Goal: Task Accomplishment & Management: Manage account settings

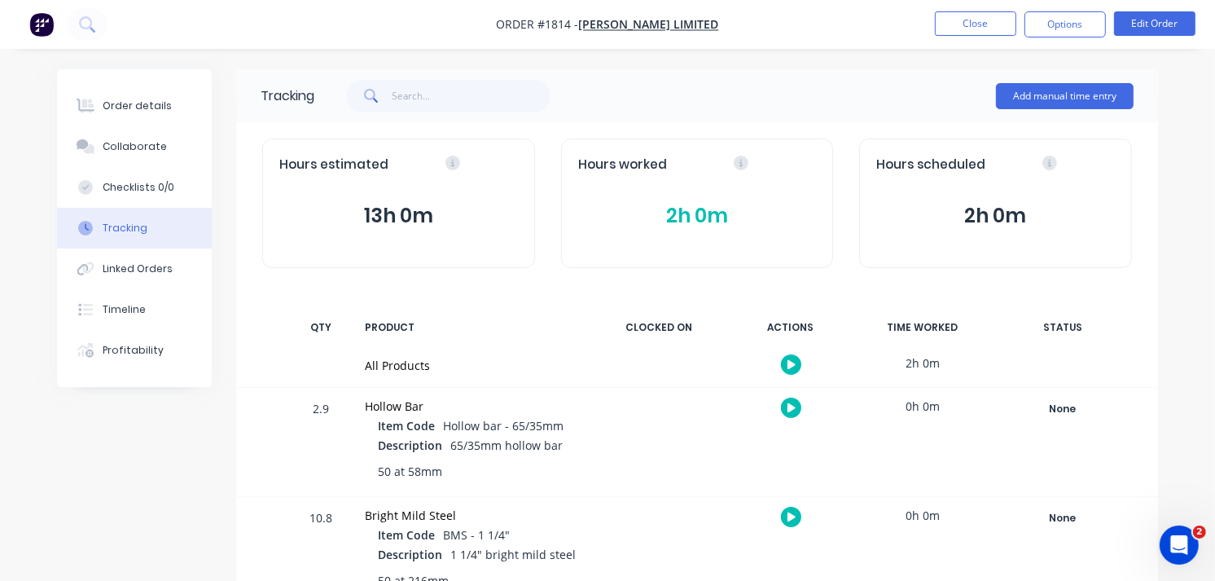
click at [29, 20] on img "button" at bounding box center [41, 24] width 24 height 24
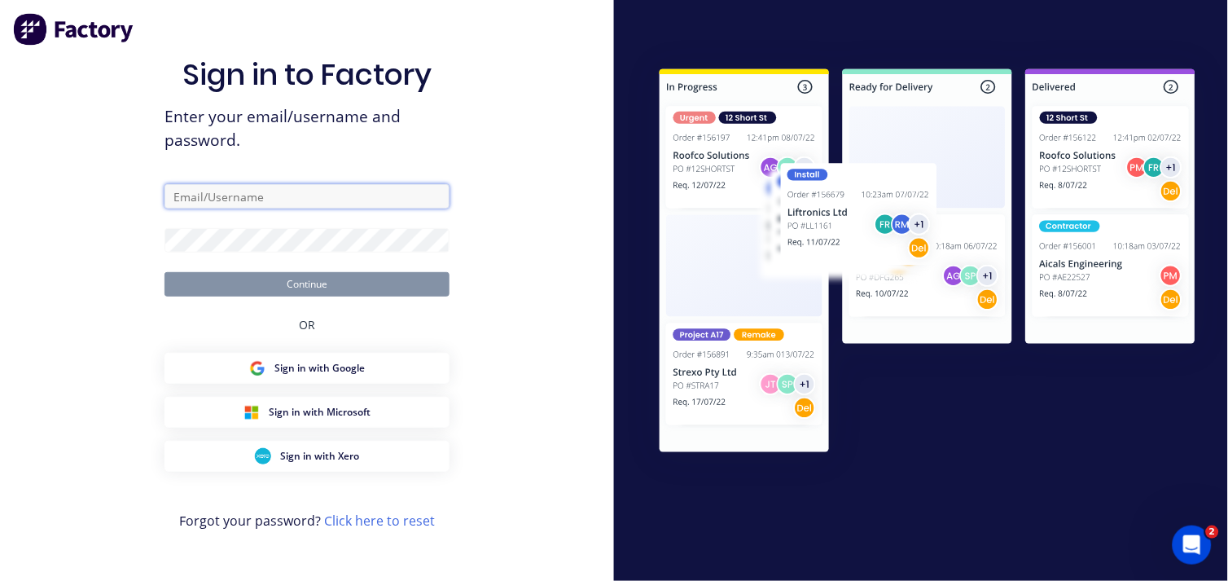
type input "[EMAIL_ADDRESS][DOMAIN_NAME]"
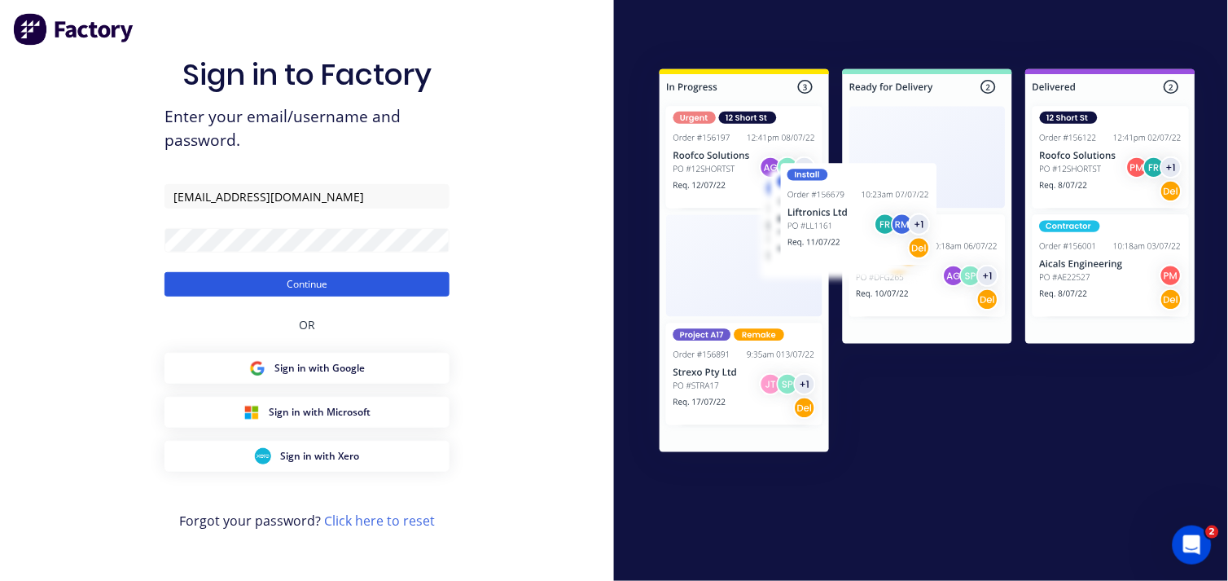
click at [242, 283] on button "Continue" at bounding box center [307, 284] width 285 height 24
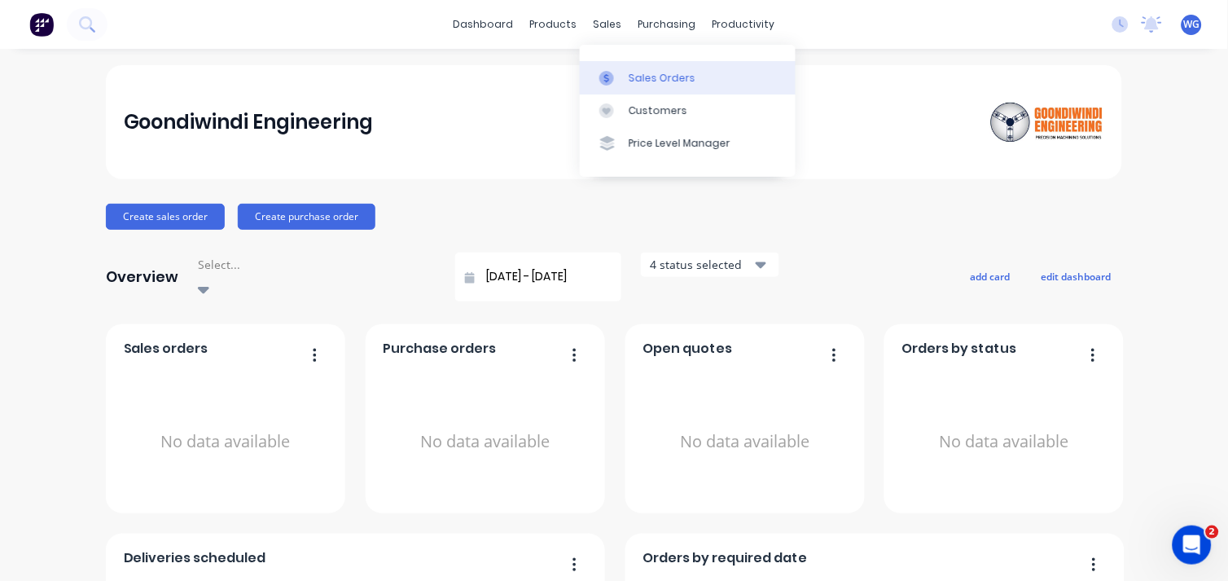
click at [625, 72] on link "Sales Orders" at bounding box center [688, 77] width 216 height 33
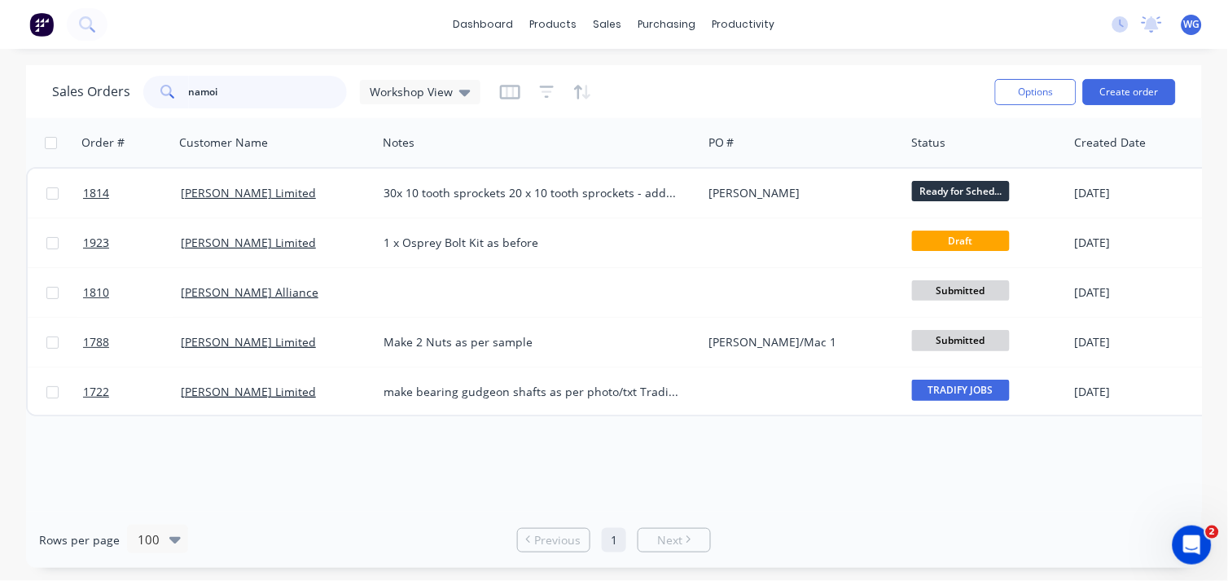
drag, startPoint x: 238, startPoint y: 93, endPoint x: 94, endPoint y: 99, distance: 144.3
click at [94, 99] on div "Sales Orders namoi Workshop View" at bounding box center [266, 92] width 428 height 33
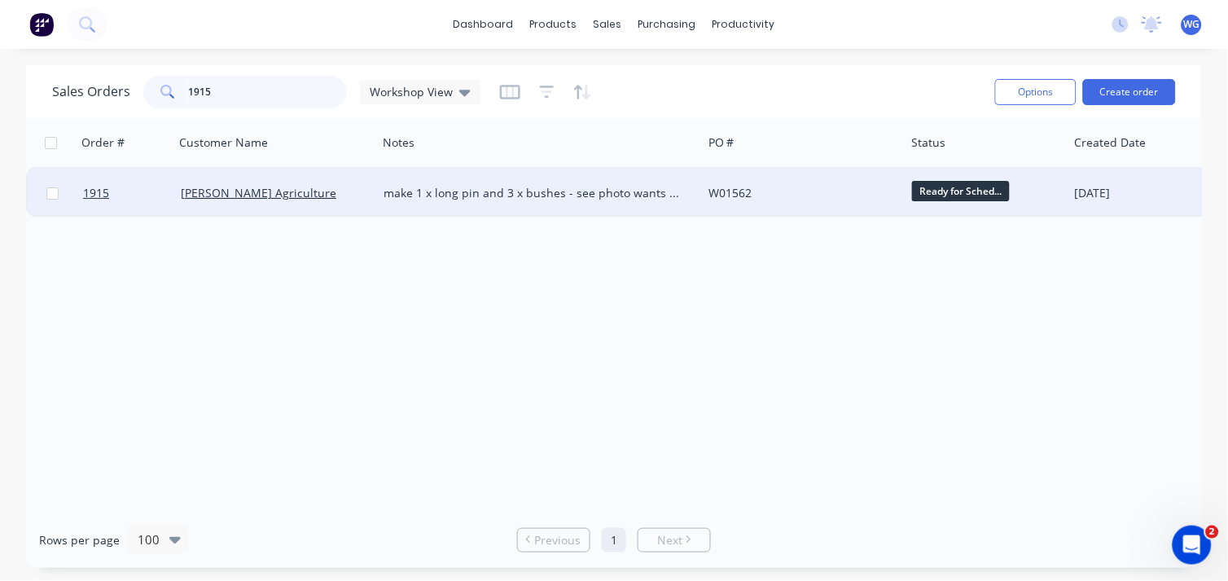
type input "1915"
click at [323, 195] on div "[PERSON_NAME] Agriculture" at bounding box center [271, 193] width 181 height 16
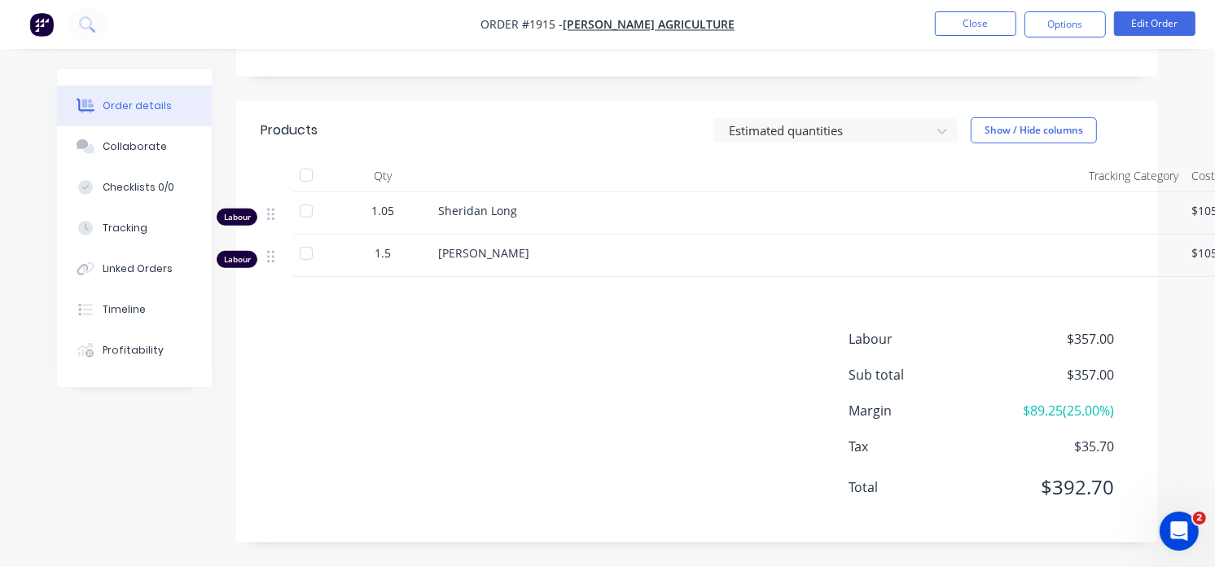
scroll to position [564, 0]
click at [462, 330] on div "Labour $357.00 Sub total $357.00 Margin $89.25 ( 25.00 %) Tax $35.70 Total $392…" at bounding box center [697, 423] width 873 height 189
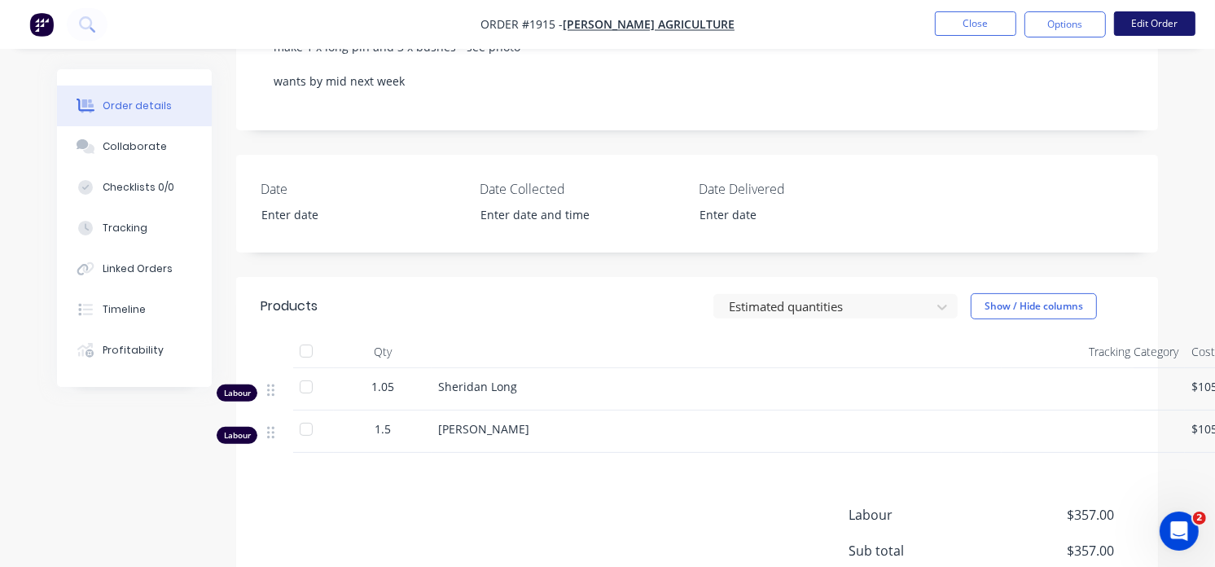
click at [1134, 24] on button "Edit Order" at bounding box center [1154, 23] width 81 height 24
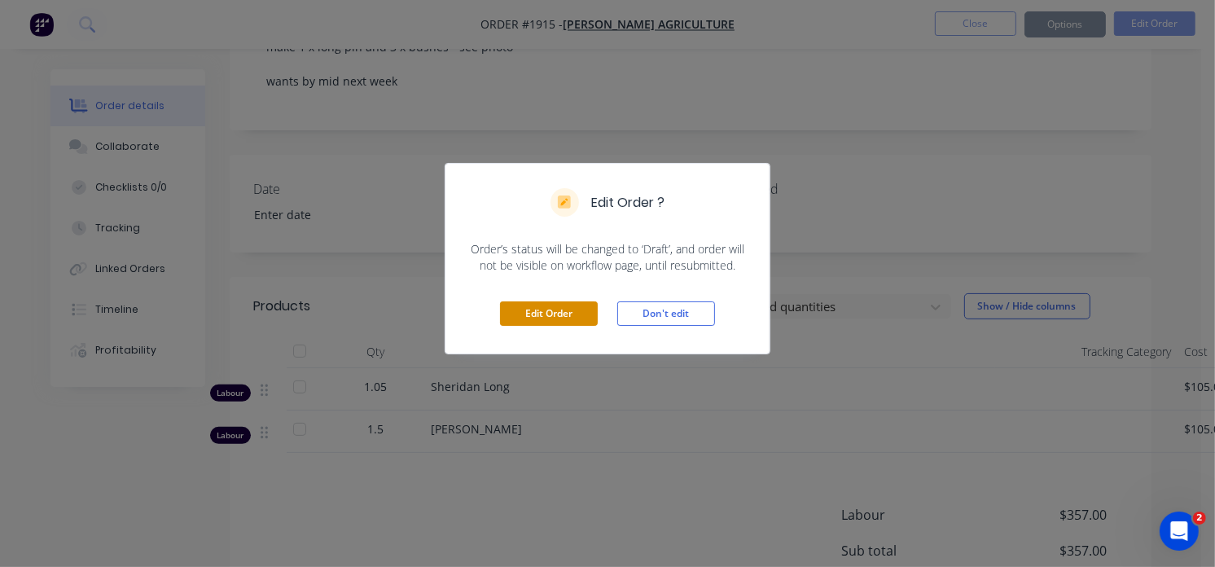
click at [576, 310] on button "Edit Order" at bounding box center [549, 313] width 98 height 24
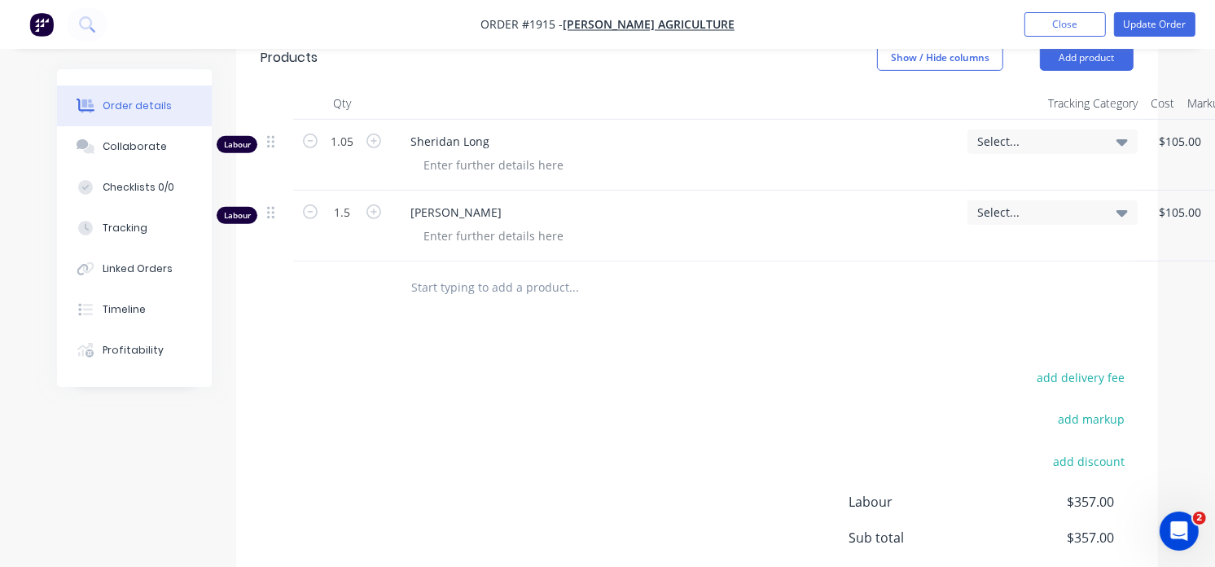
scroll to position [633, 0]
click at [467, 314] on div "Products Show / Hide columns Add product Qty Tracking Category Cost Markup Pric…" at bounding box center [697, 365] width 922 height 677
click at [463, 296] on input "text" at bounding box center [573, 286] width 326 height 33
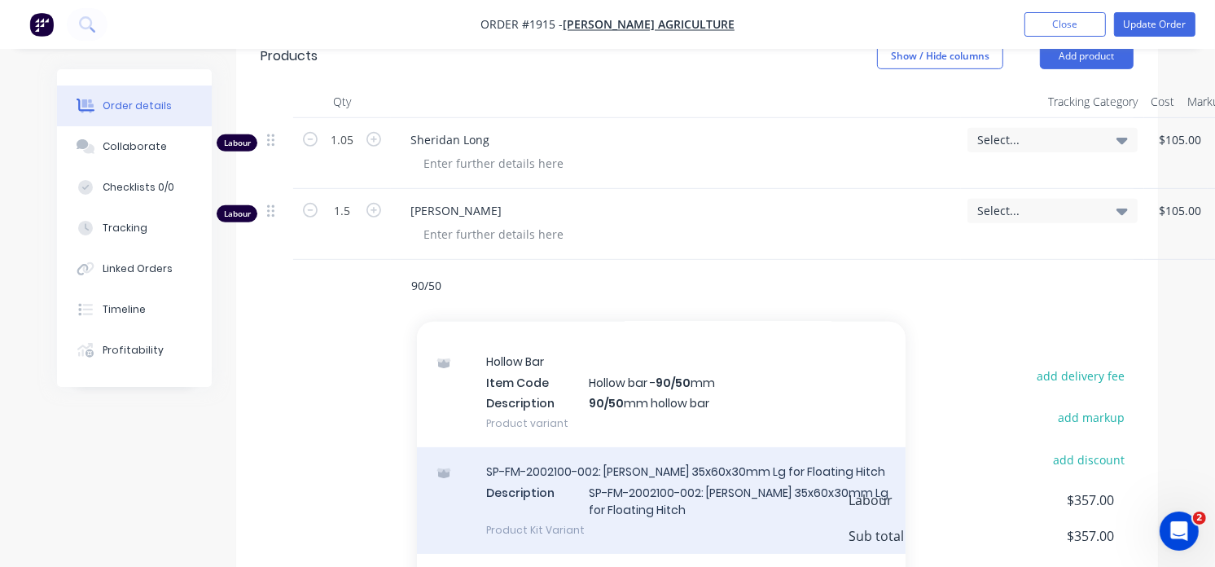
scroll to position [181, 0]
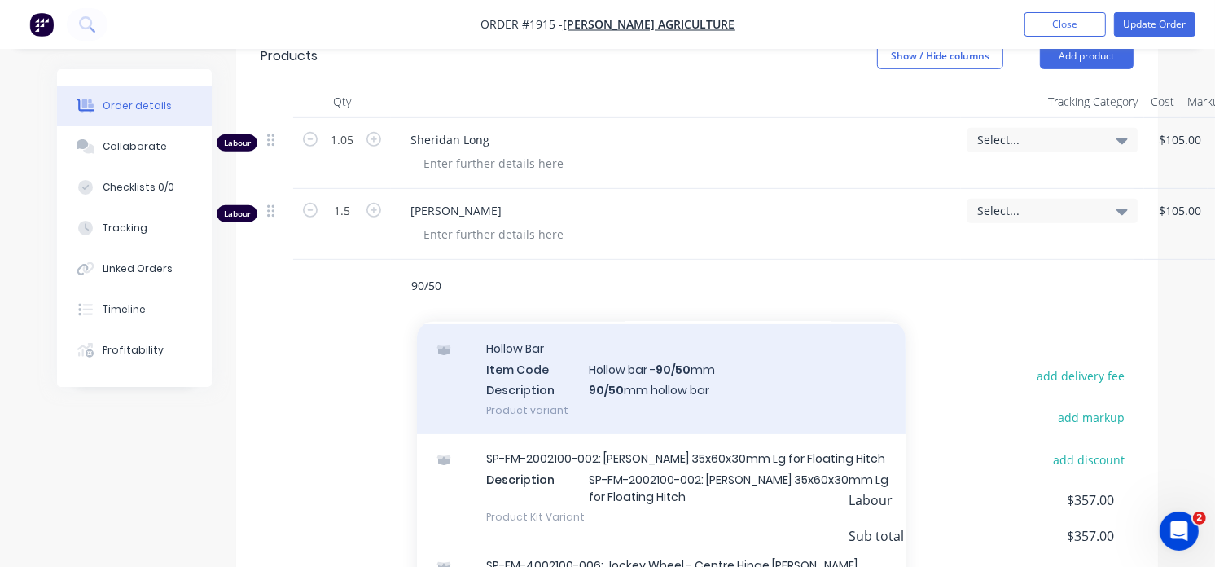
type input "90/50"
click at [644, 375] on div "Hollow Bar Item Code Hollow bar - 90/50 mm Description 90/50 mm hollow bar Prod…" at bounding box center [661, 379] width 489 height 110
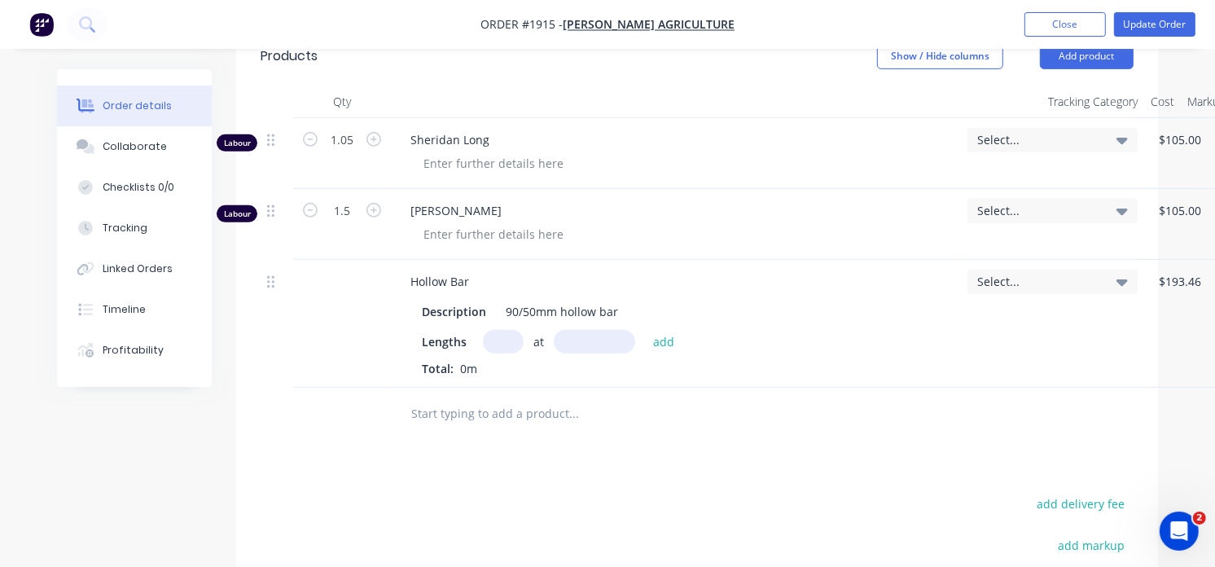
click at [483, 337] on input "text" at bounding box center [503, 342] width 41 height 24
type input "3"
click at [579, 345] on input "text" at bounding box center [594, 342] width 81 height 24
type input "150mm"
click at [656, 344] on button "add" at bounding box center [664, 341] width 38 height 22
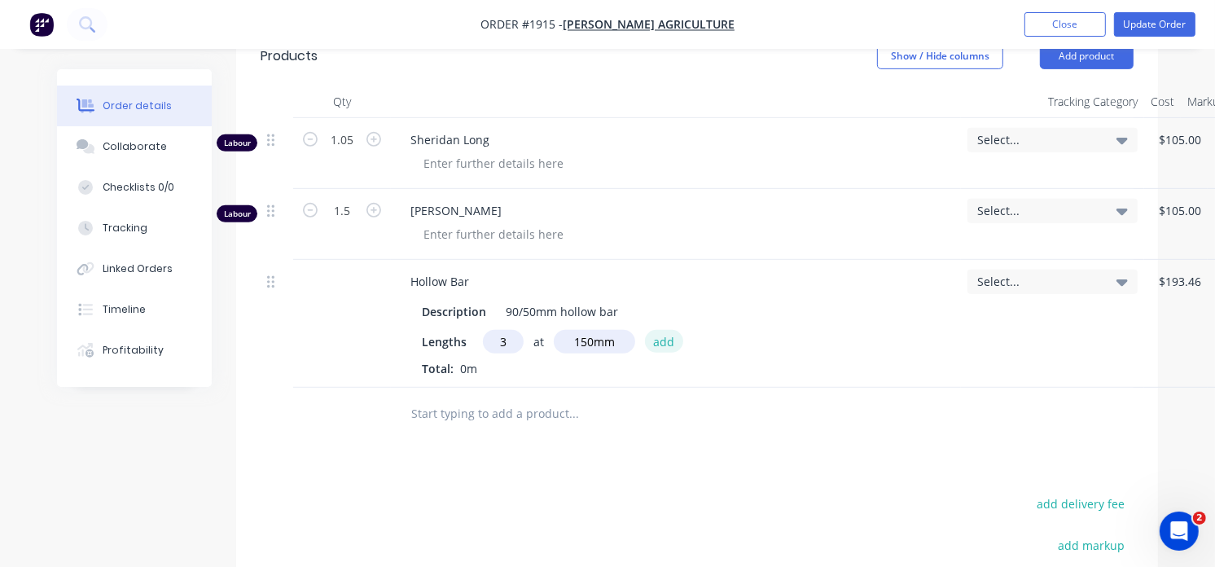
type input "$261.17"
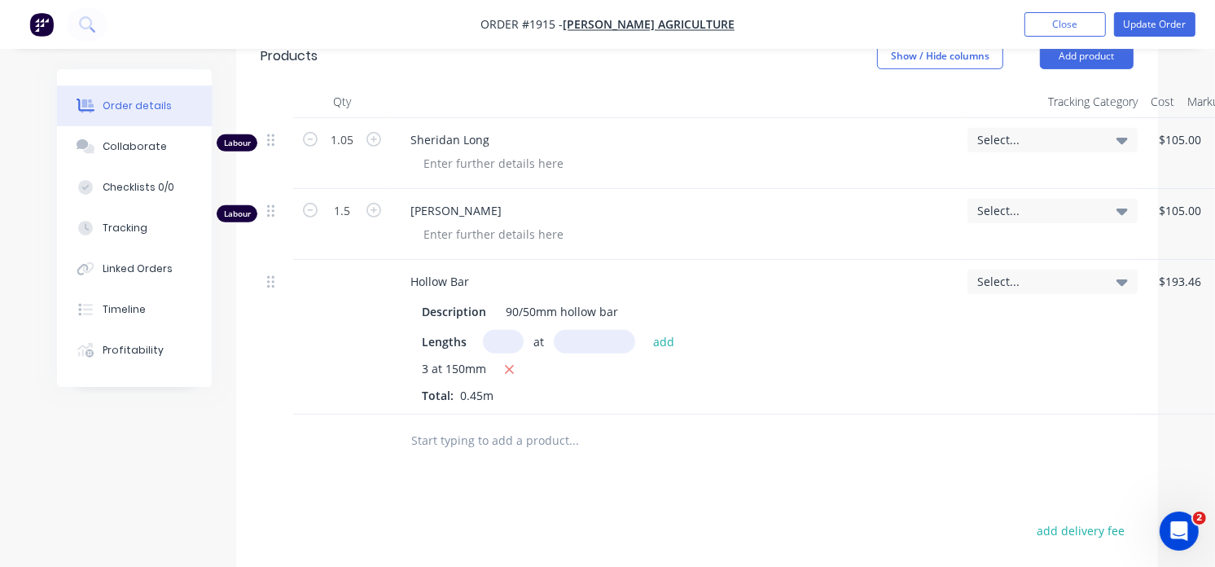
click at [498, 432] on input "text" at bounding box center [573, 440] width 326 height 33
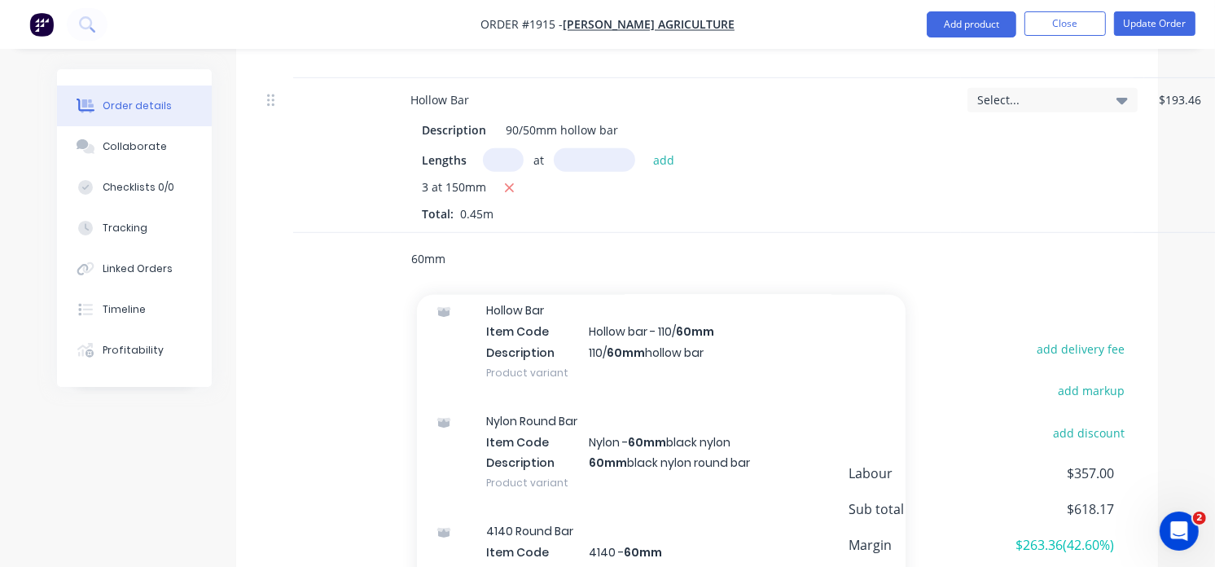
scroll to position [723, 0]
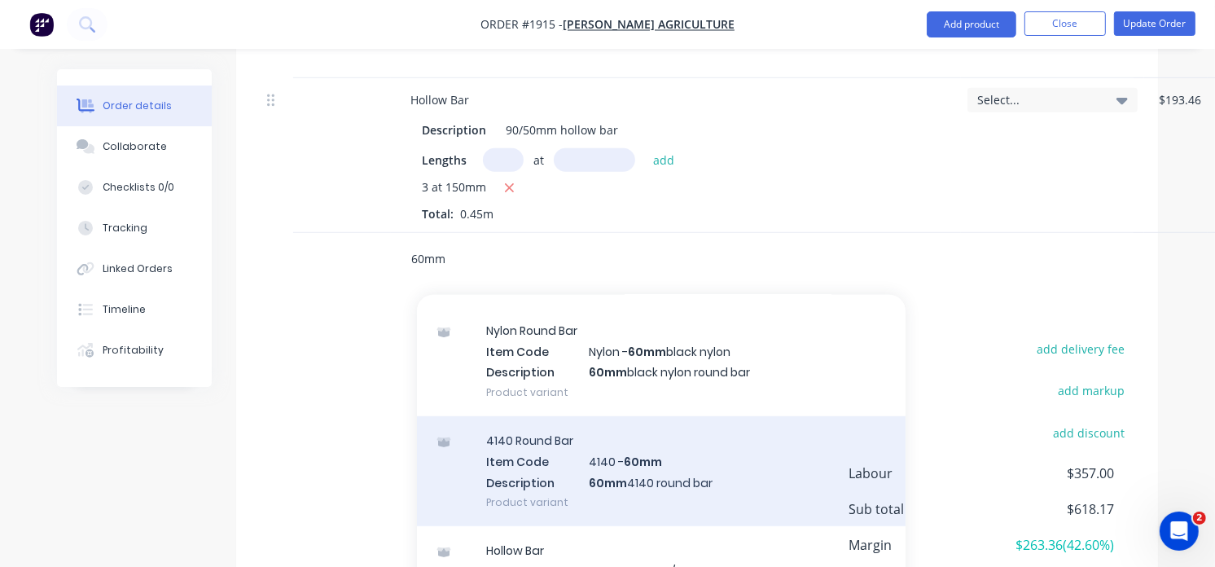
type input "60mm"
click at [624, 473] on div "4140 Round Bar Item Code 4140 - 60mm Description 60mm 4140 round bar Product va…" at bounding box center [661, 471] width 489 height 110
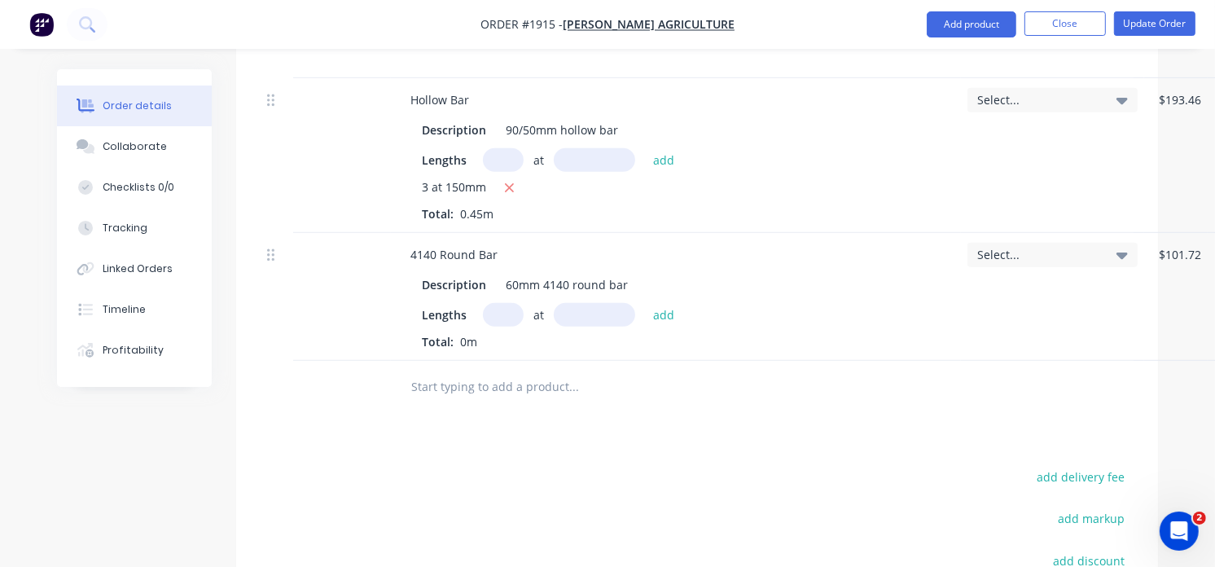
click at [506, 315] on input "text" at bounding box center [503, 315] width 41 height 24
type input "1"
click at [589, 318] on input "text" at bounding box center [594, 315] width 81 height 24
type input "1230mm"
click at [656, 316] on button "add" at bounding box center [664, 314] width 38 height 22
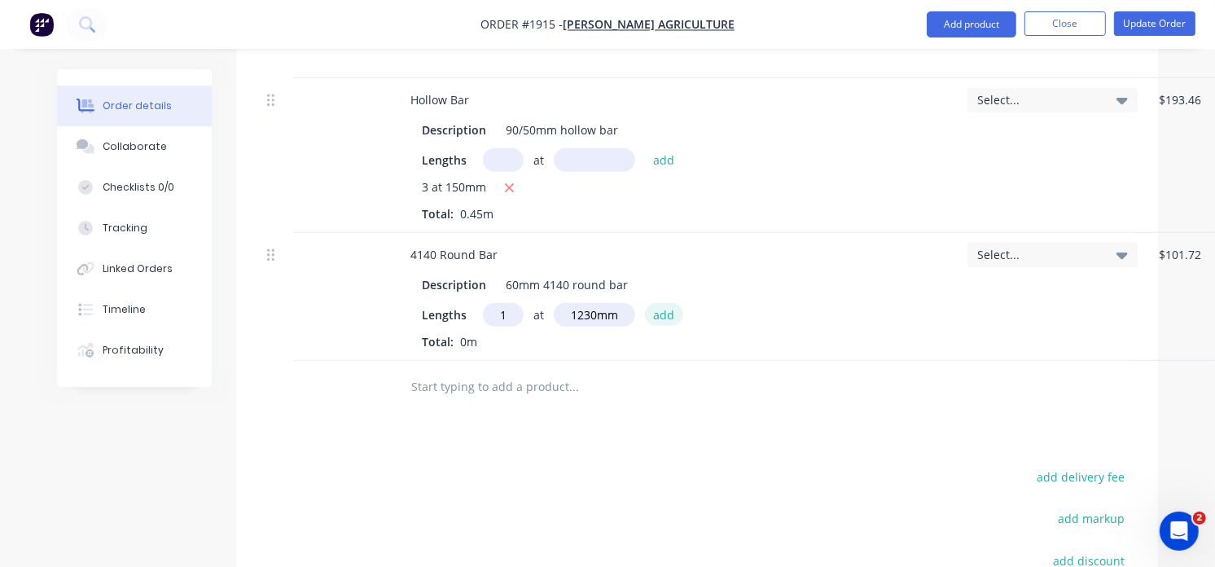
type input "$375.70"
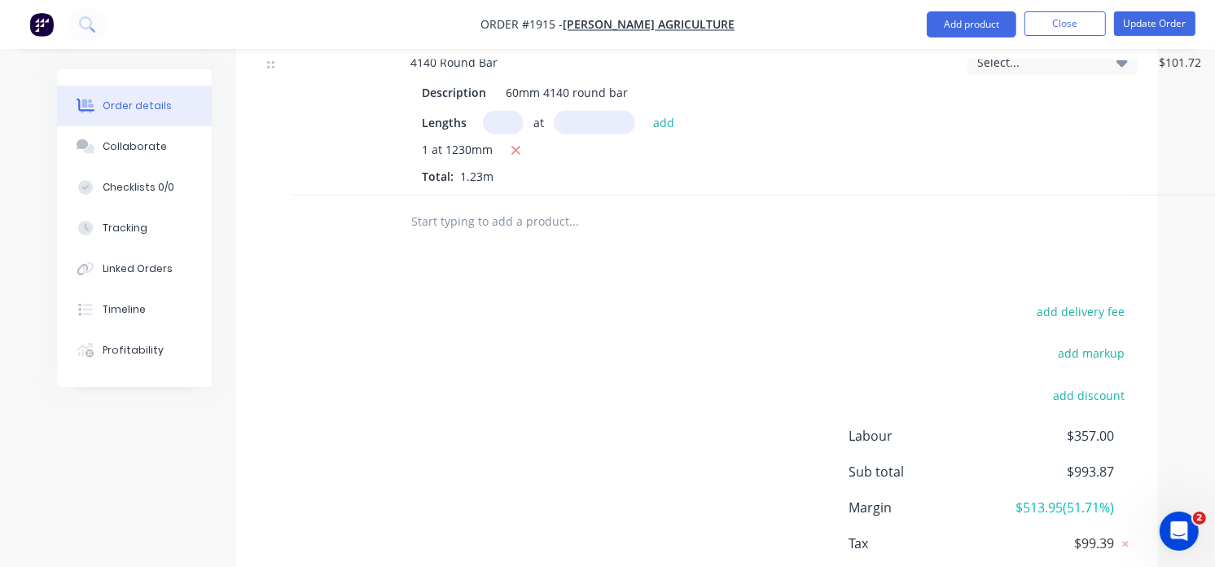
scroll to position [905, 0]
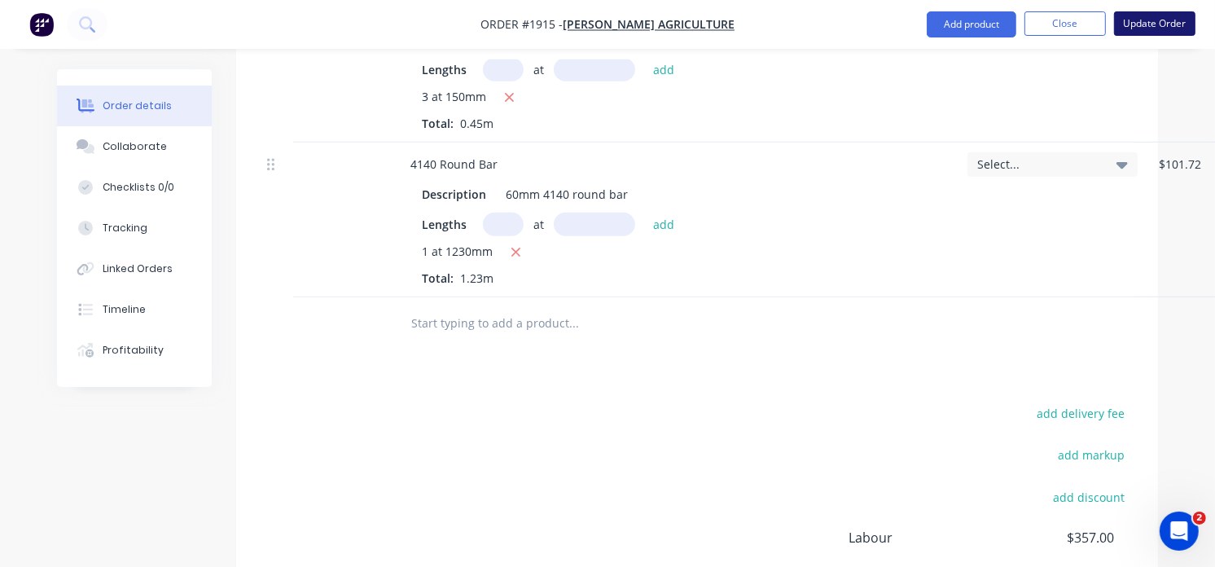
click at [1163, 27] on button "Update Order" at bounding box center [1154, 23] width 81 height 24
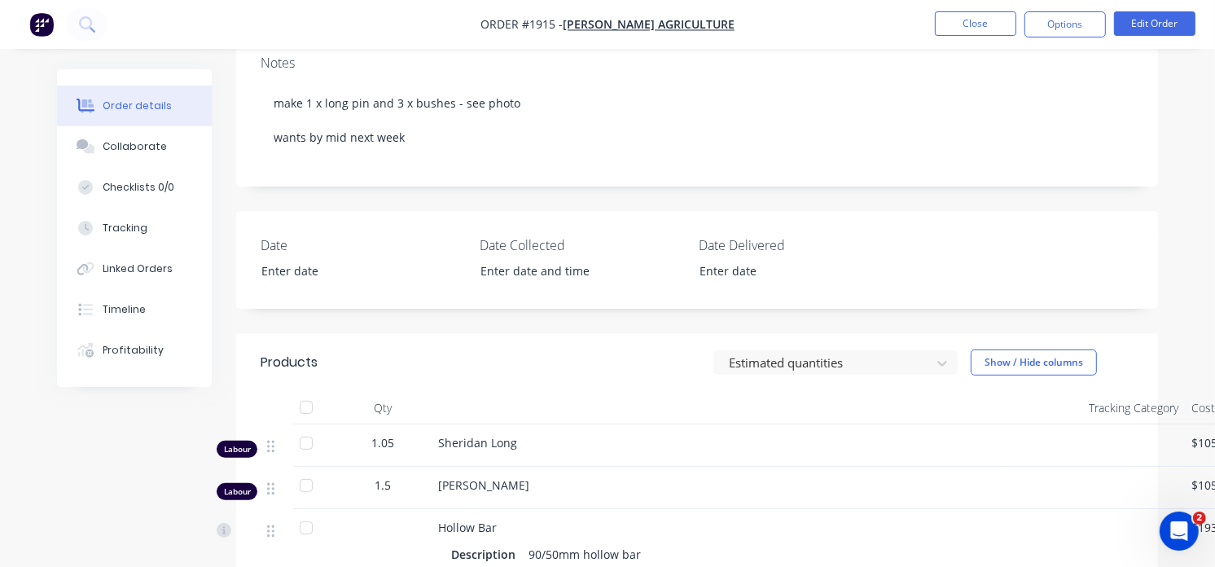
scroll to position [25, 0]
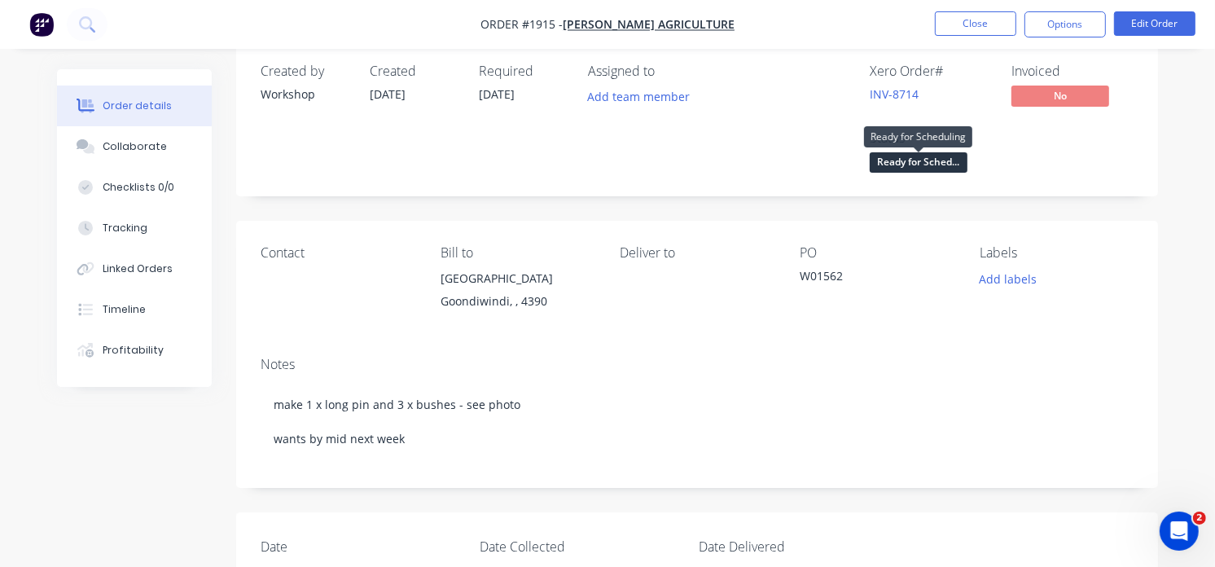
click at [913, 160] on span "Ready for Sched..." at bounding box center [919, 162] width 98 height 20
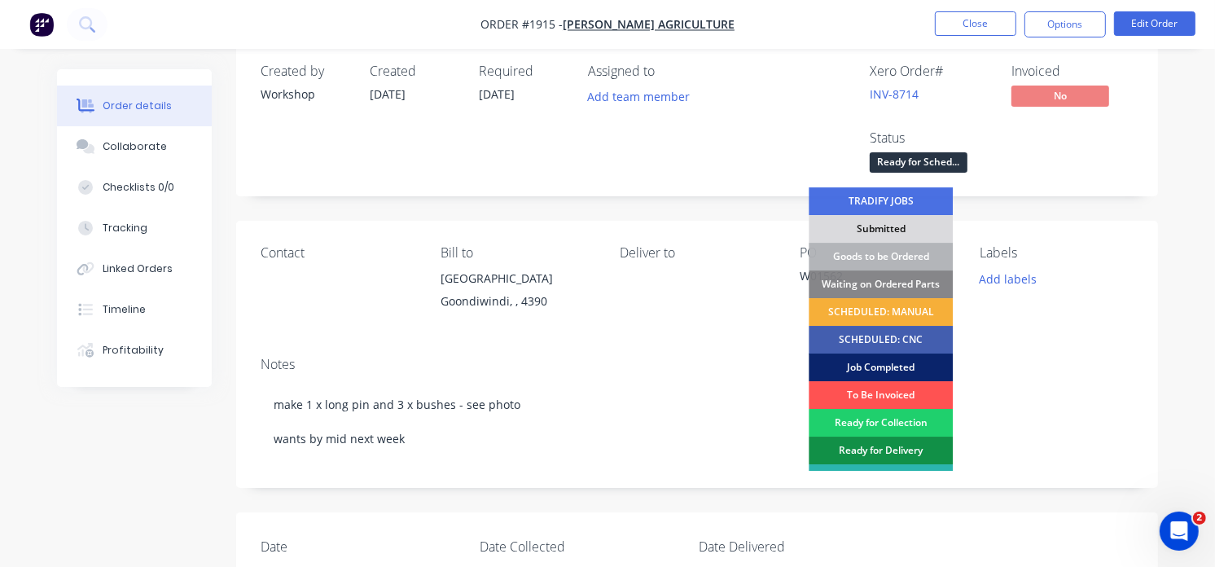
click at [880, 364] on div "Job Completed" at bounding box center [881, 367] width 144 height 28
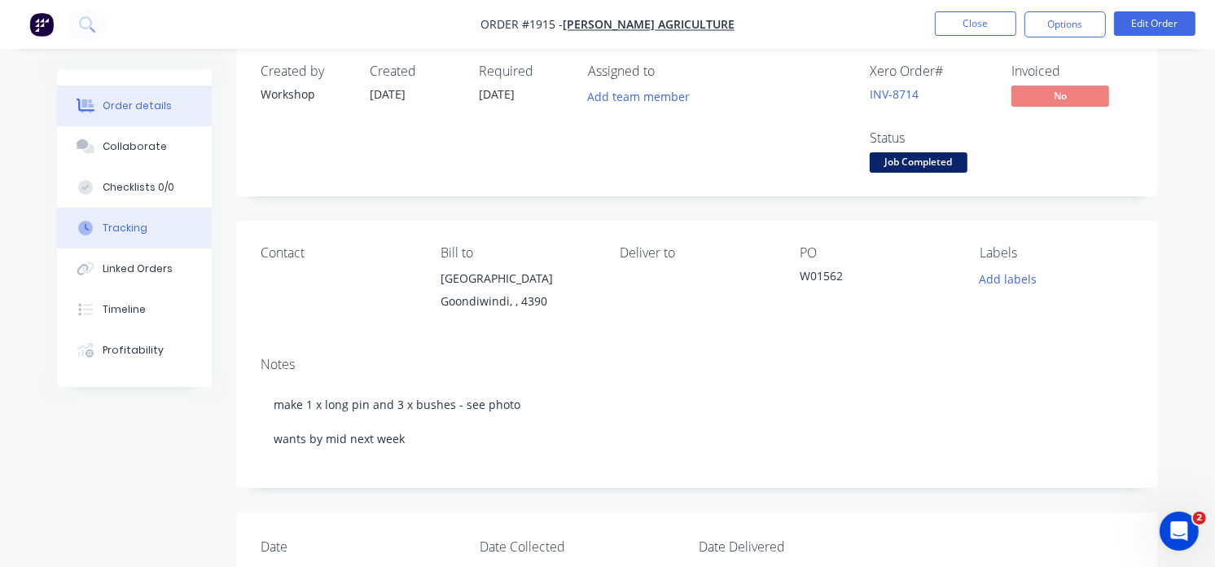
click at [145, 220] on button "Tracking" at bounding box center [134, 228] width 155 height 41
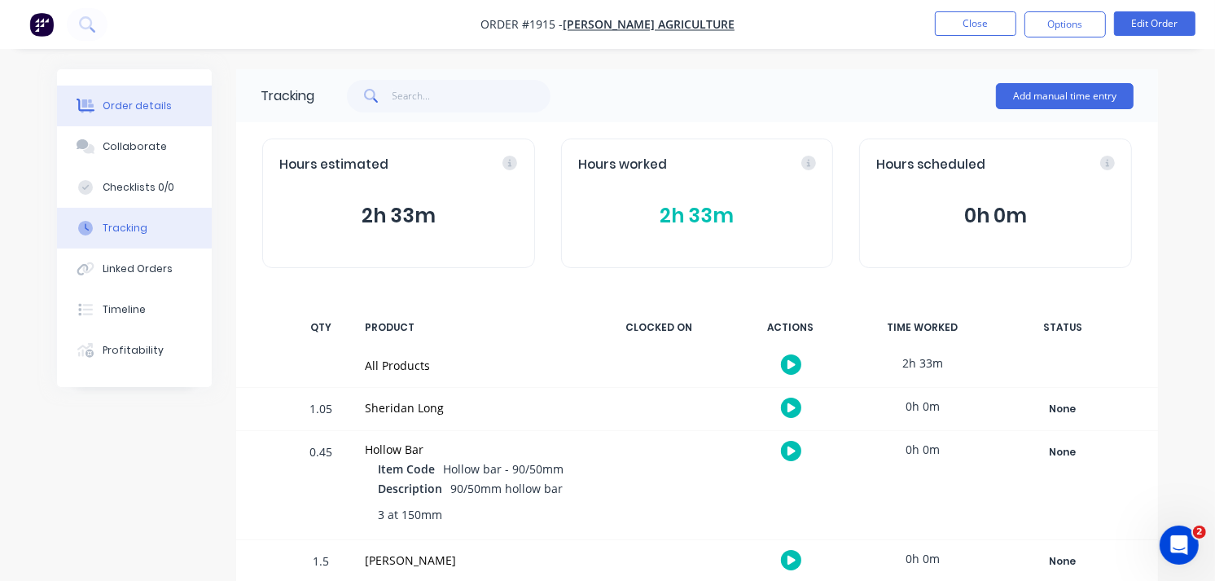
click at [112, 121] on button "Order details" at bounding box center [134, 106] width 155 height 41
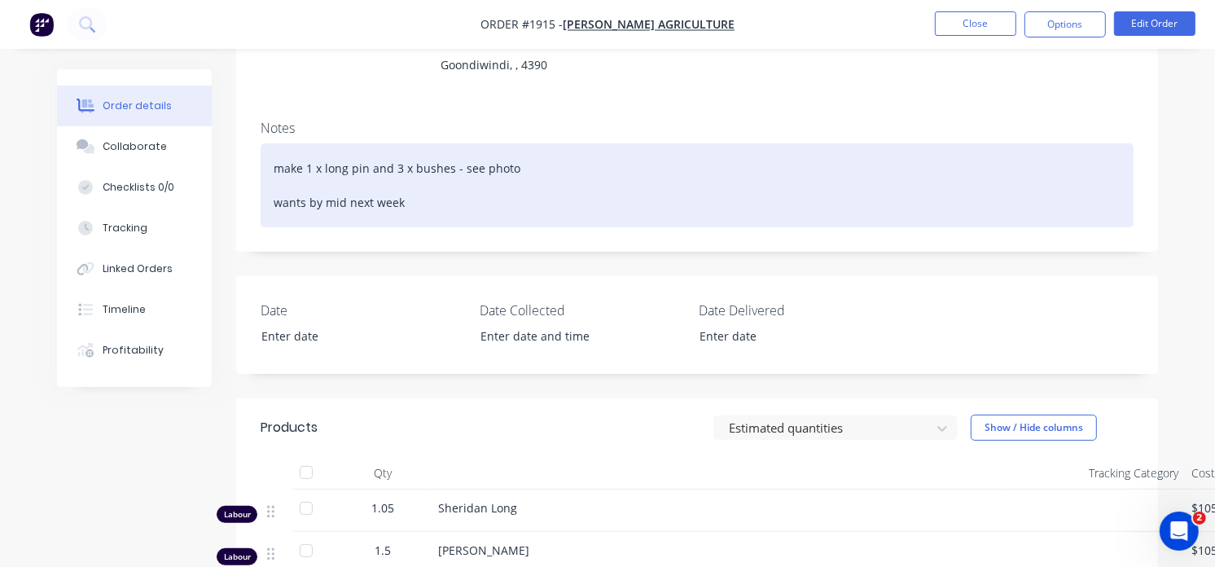
scroll to position [362, 0]
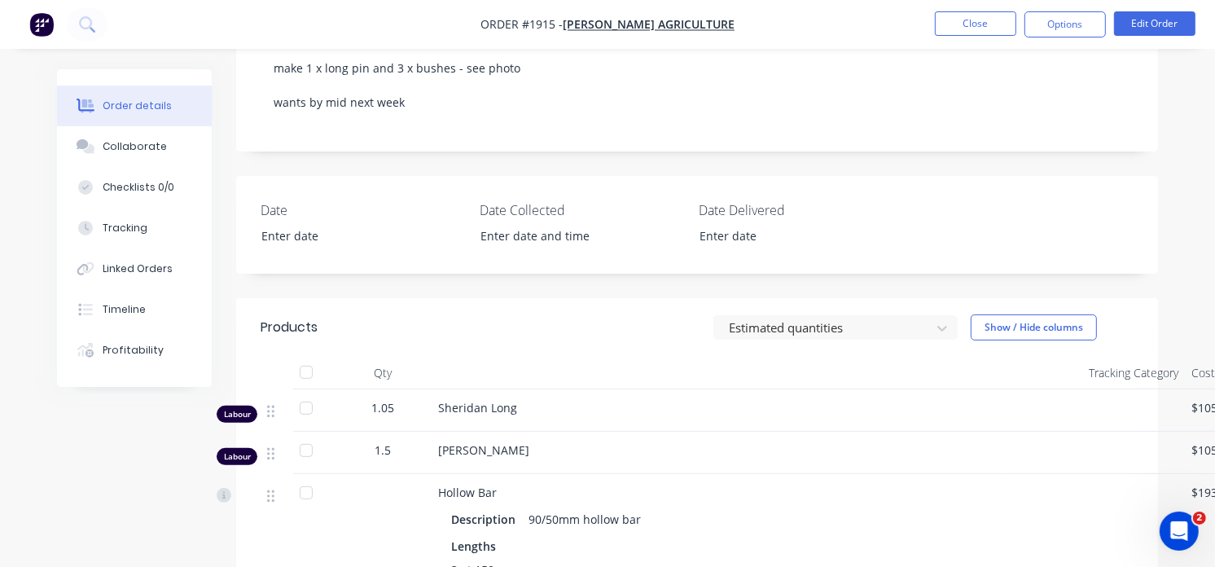
click at [527, 412] on div "Sheridan Long" at bounding box center [716, 407] width 557 height 17
click at [47, 29] on img "button" at bounding box center [41, 24] width 24 height 24
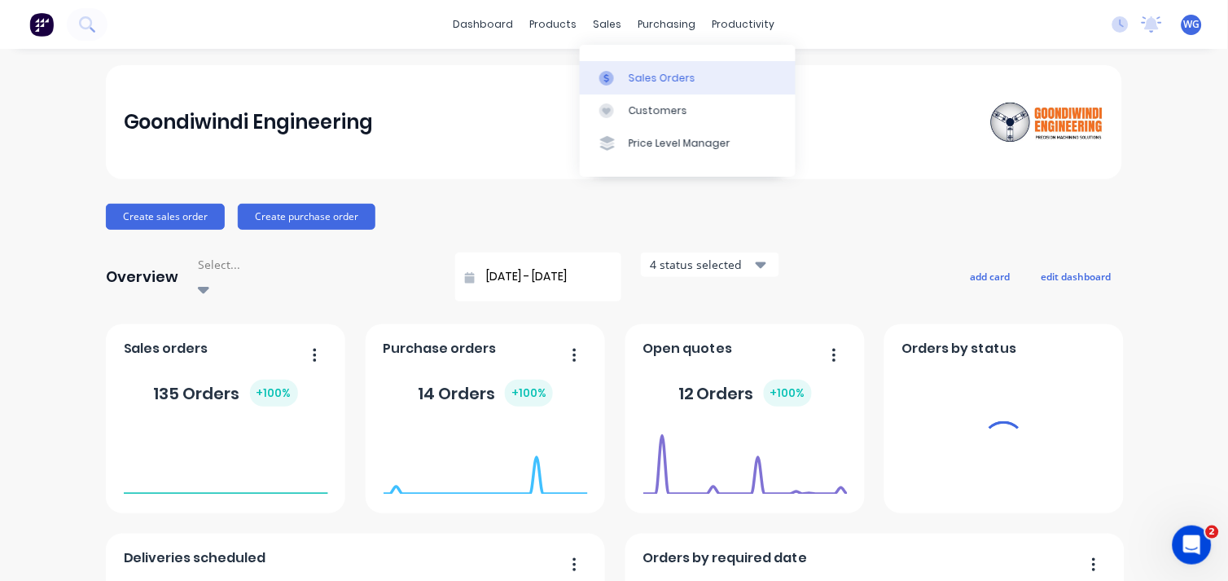
click at [621, 74] on div at bounding box center [611, 78] width 24 height 15
